Goal: Obtain resource: Download file/media

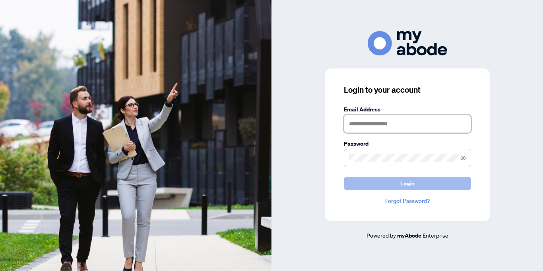
type input "**********"
click at [406, 183] on span "Login" at bounding box center [408, 183] width 14 height 13
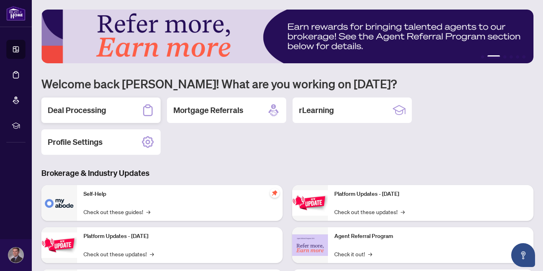
click at [89, 117] on div "Deal Processing" at bounding box center [100, 109] width 119 height 25
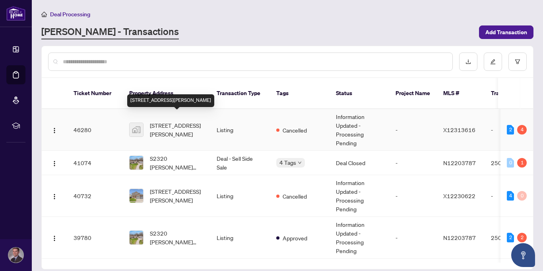
click at [193, 125] on span "[STREET_ADDRESS][PERSON_NAME]" at bounding box center [177, 130] width 54 height 18
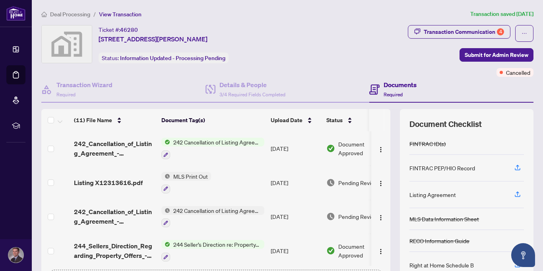
click at [194, 143] on span "242 Cancellation of Listing Agreement - Authority to Offer for Sale" at bounding box center [217, 142] width 94 height 9
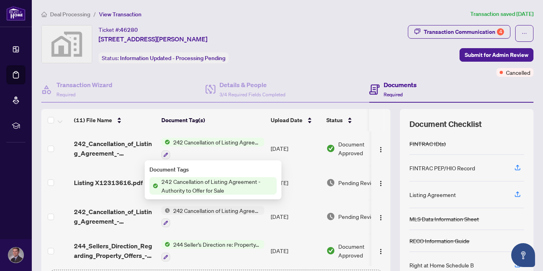
click at [194, 143] on span "242 Cancellation of Listing Agreement - Authority to Offer for Sale" at bounding box center [217, 142] width 94 height 9
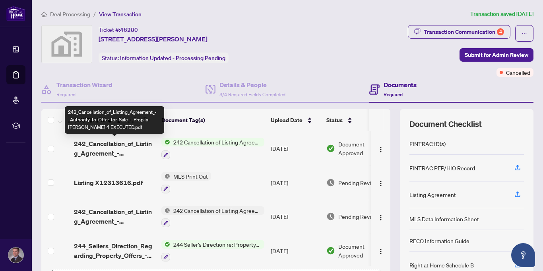
click at [92, 146] on span "242_Cancellation_of_Listing_Agreement_-_Authority_to_Offer_for_Sale_-_PropTx-[P…" at bounding box center [114, 148] width 81 height 19
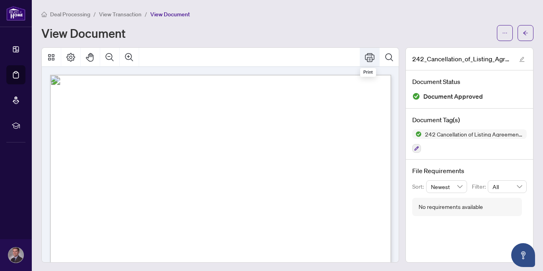
click at [373, 61] on button "Print" at bounding box center [369, 57] width 19 height 19
